Goal: Information Seeking & Learning: Learn about a topic

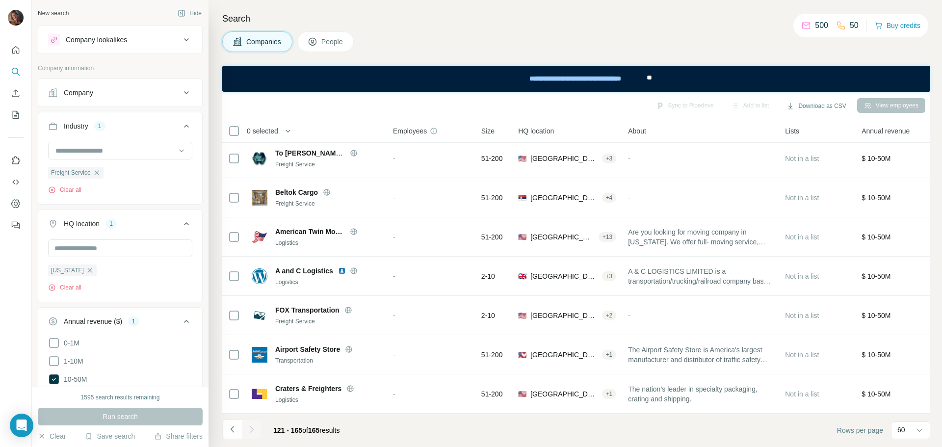
scroll to position [43, 0]
click at [93, 271] on icon "button" at bounding box center [90, 270] width 8 height 8
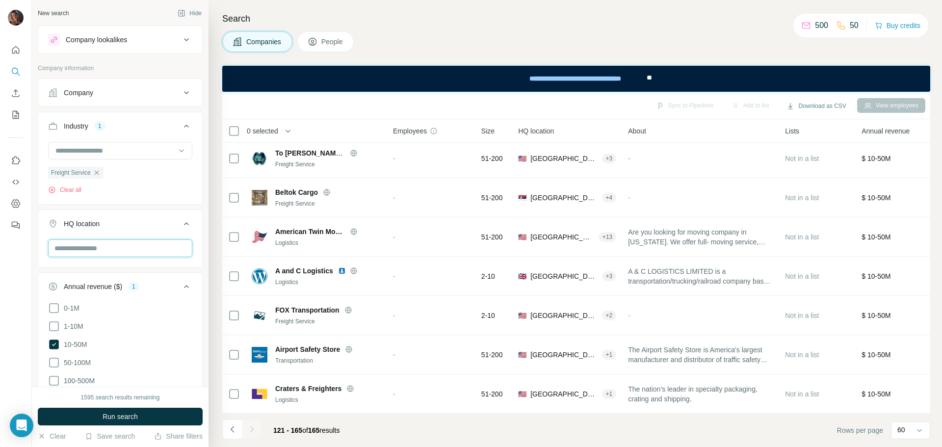
click at [95, 253] on input "text" at bounding box center [120, 248] width 144 height 18
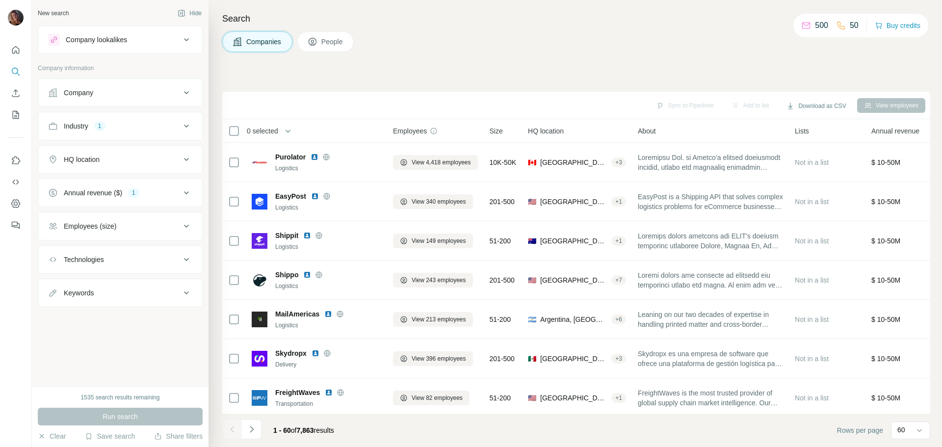
click at [110, 127] on div "Industry 1" at bounding box center [114, 126] width 132 height 10
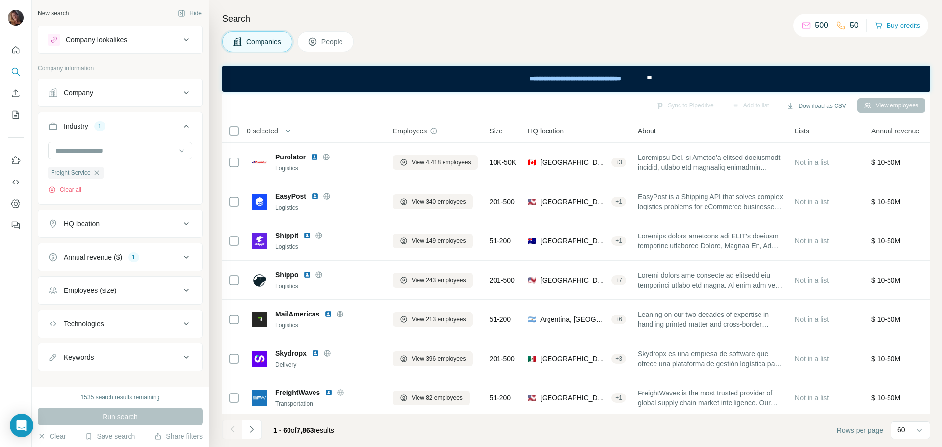
click at [181, 222] on icon at bounding box center [187, 224] width 12 height 12
click at [121, 249] on input "text" at bounding box center [120, 248] width 144 height 18
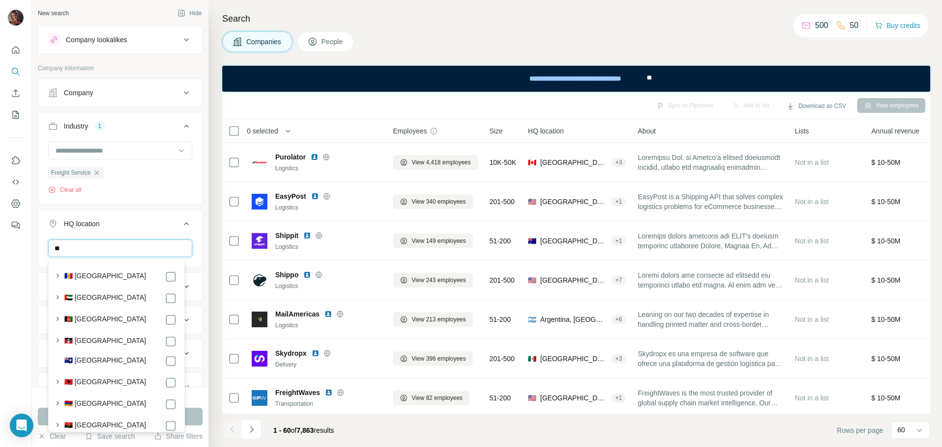
type input "*"
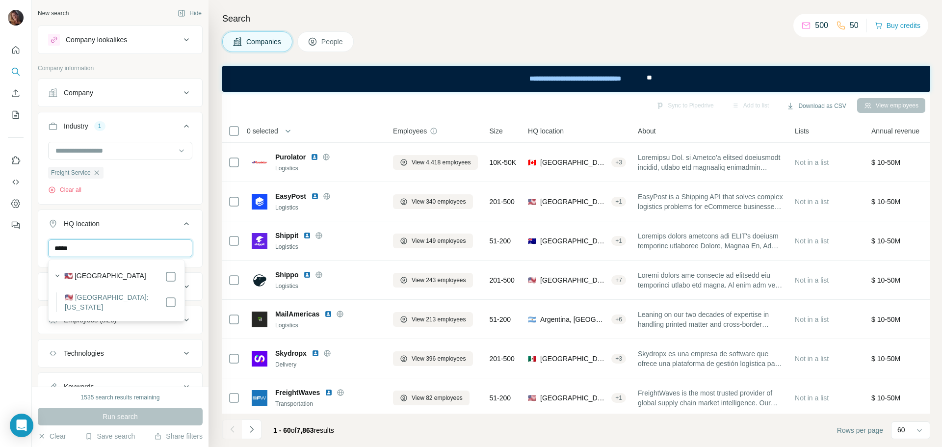
type input "*****"
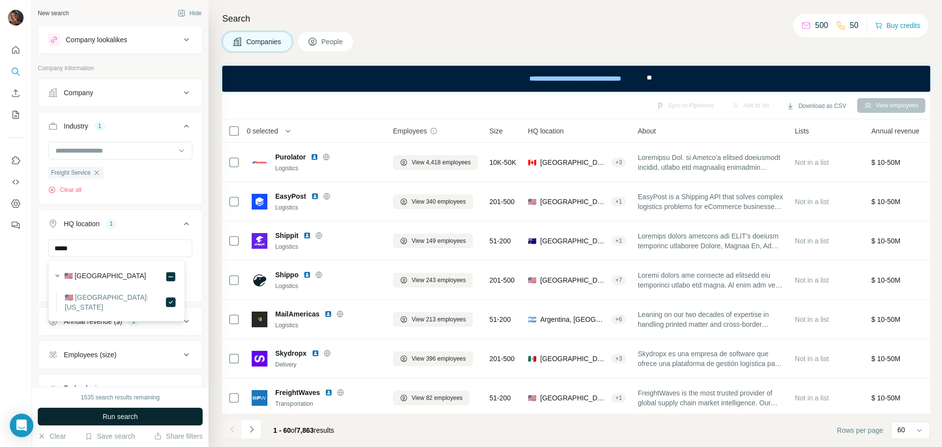
click at [139, 419] on button "Run search" at bounding box center [120, 417] width 165 height 18
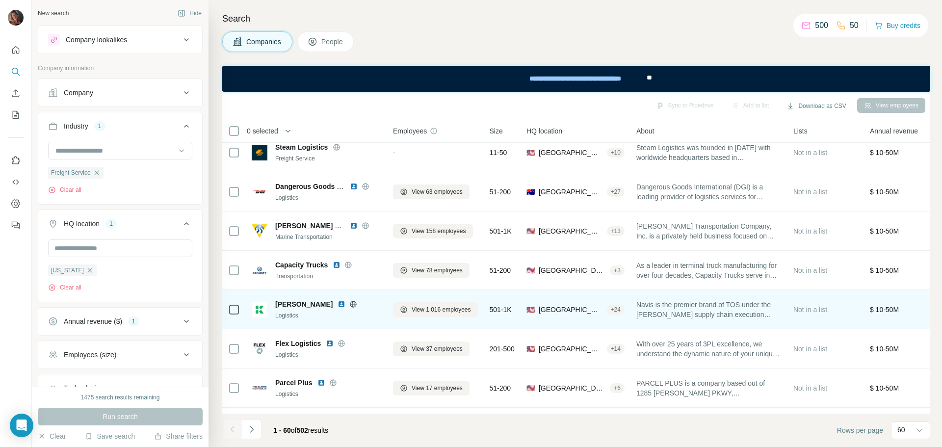
scroll to position [2089, 0]
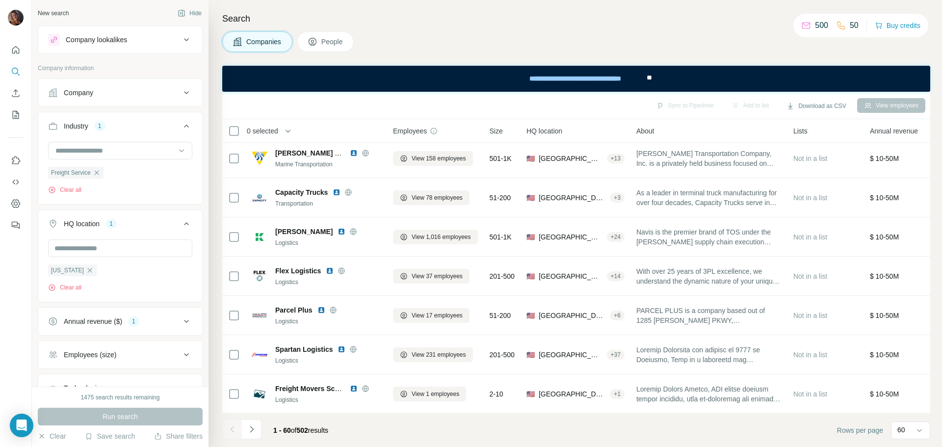
click at [246, 430] on button "Navigate to next page" at bounding box center [252, 429] width 20 height 20
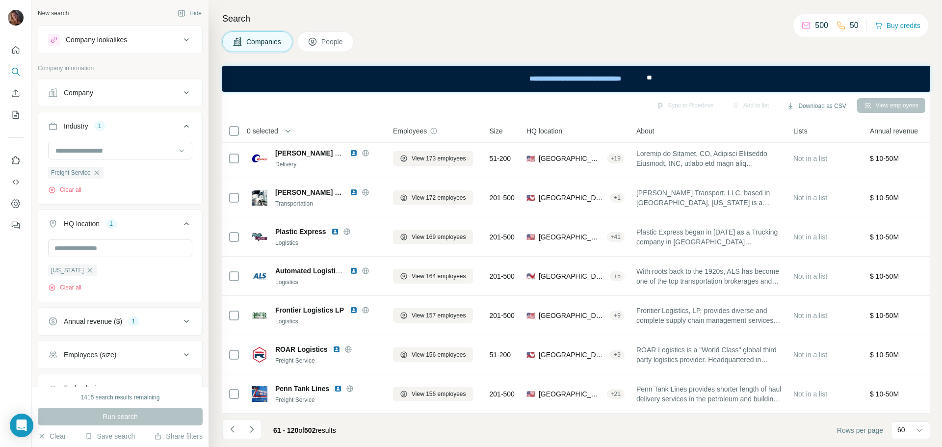
drag, startPoint x: 257, startPoint y: 429, endPoint x: 275, endPoint y: 422, distance: 19.1
click at [257, 429] on button "Navigate to next page" at bounding box center [252, 429] width 20 height 20
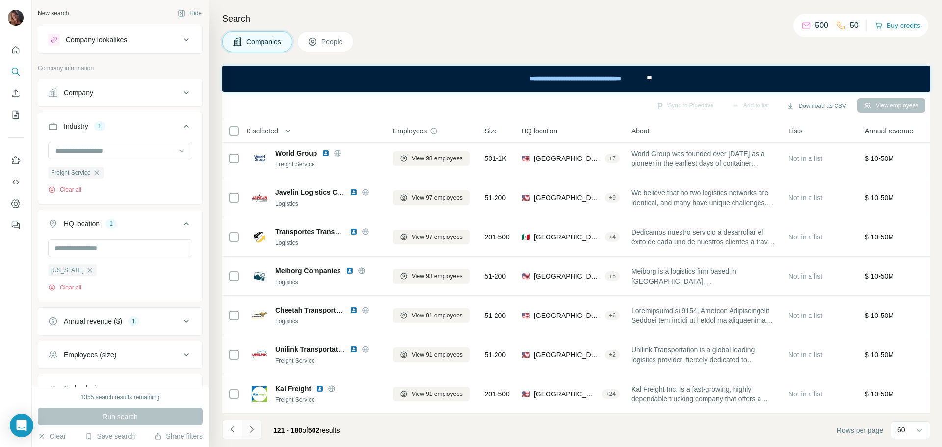
click at [256, 430] on icon "Navigate to next page" at bounding box center [252, 429] width 10 height 10
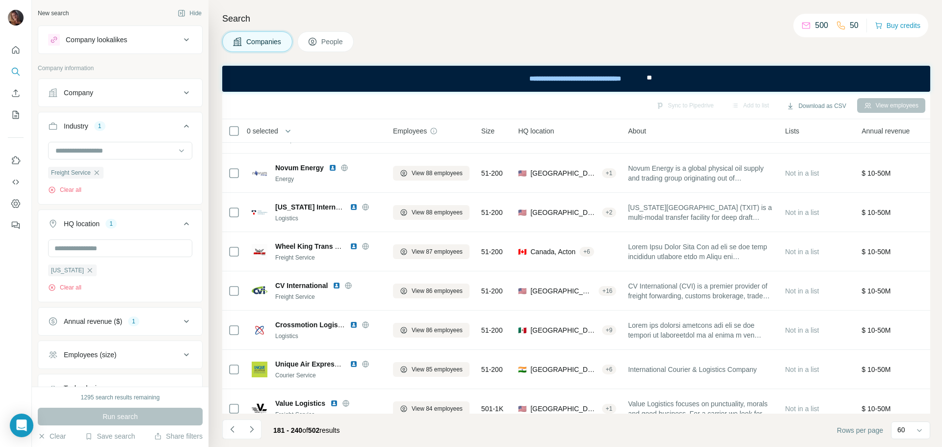
scroll to position [0, 0]
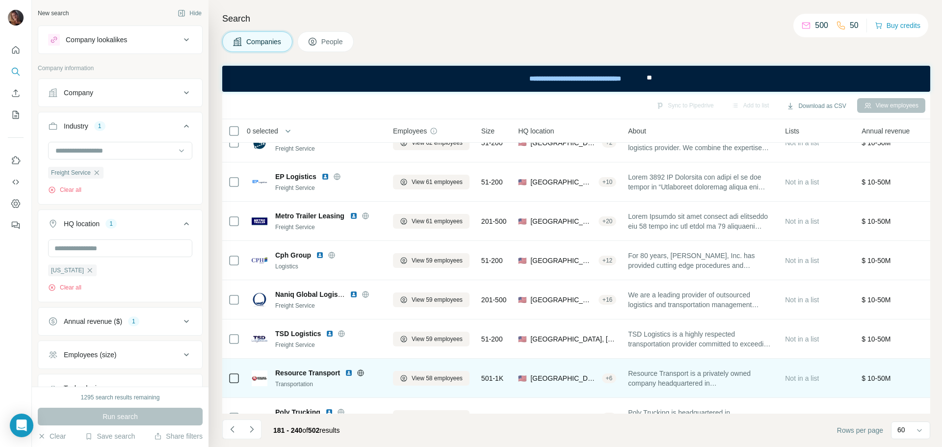
scroll to position [2089, 0]
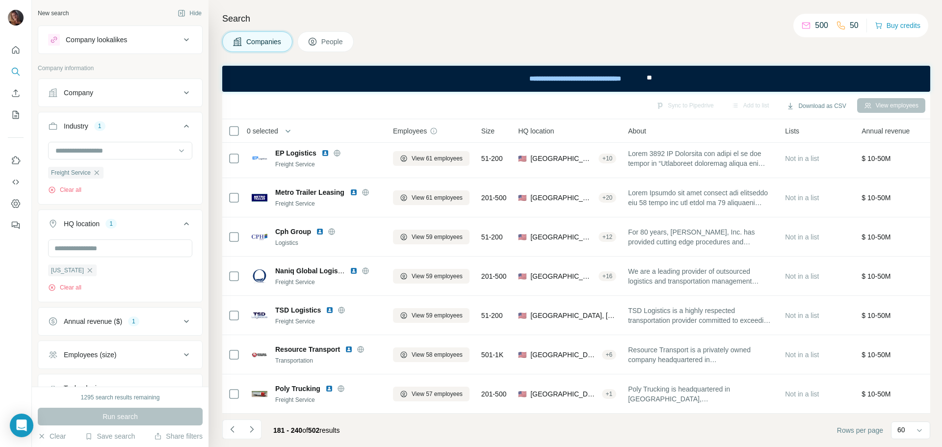
click at [253, 429] on icon "Navigate to next page" at bounding box center [251, 429] width 3 height 6
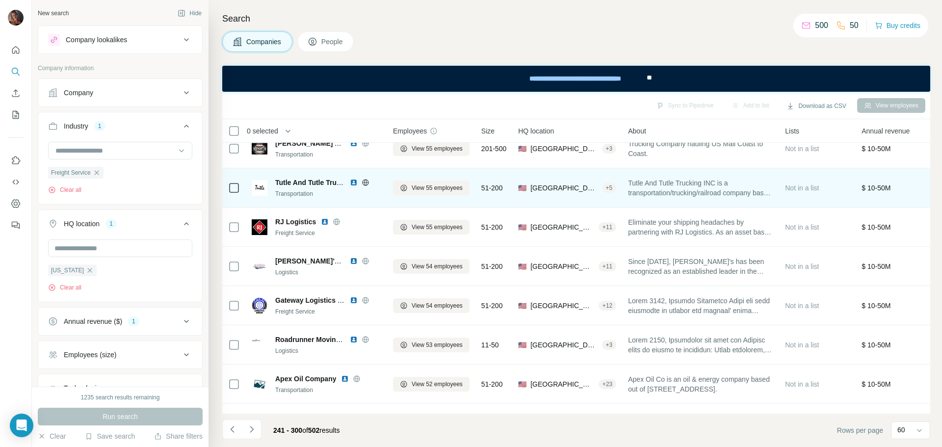
scroll to position [49, 0]
